Goal: Transaction & Acquisition: Purchase product/service

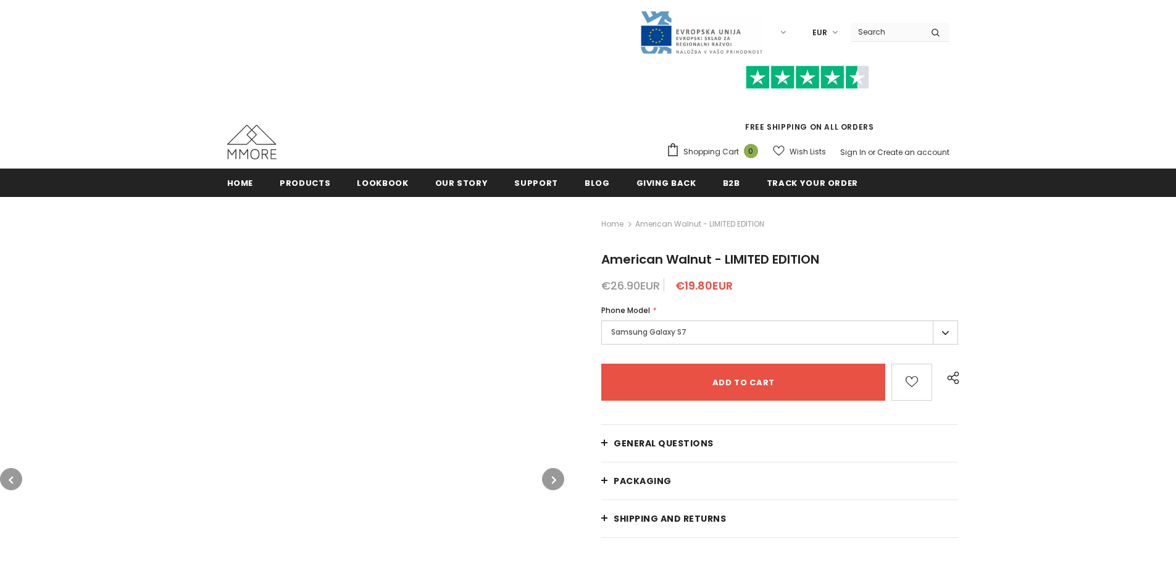
type input "Add to cart"
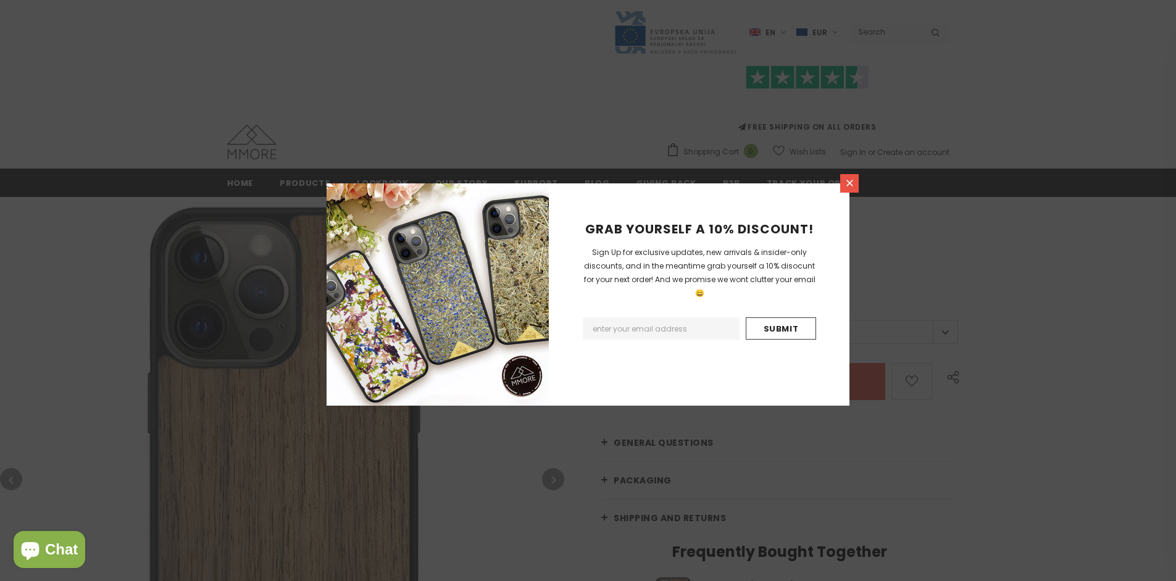
click at [849, 183] on icon at bounding box center [849, 183] width 7 height 7
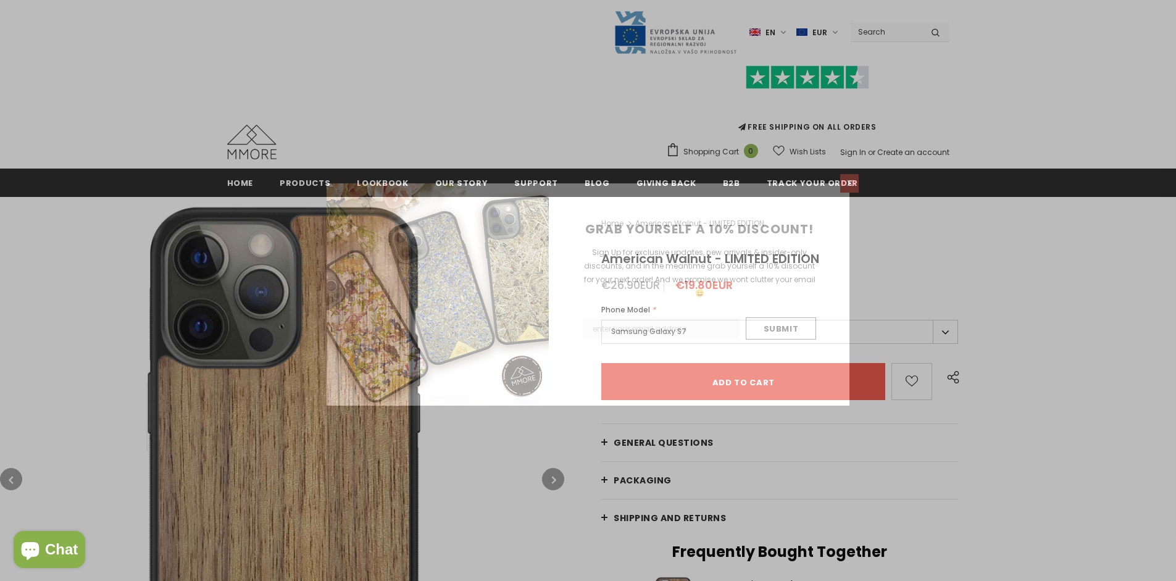
click at [849, 183] on icon at bounding box center [849, 183] width 7 height 7
